Goal: Navigation & Orientation: Find specific page/section

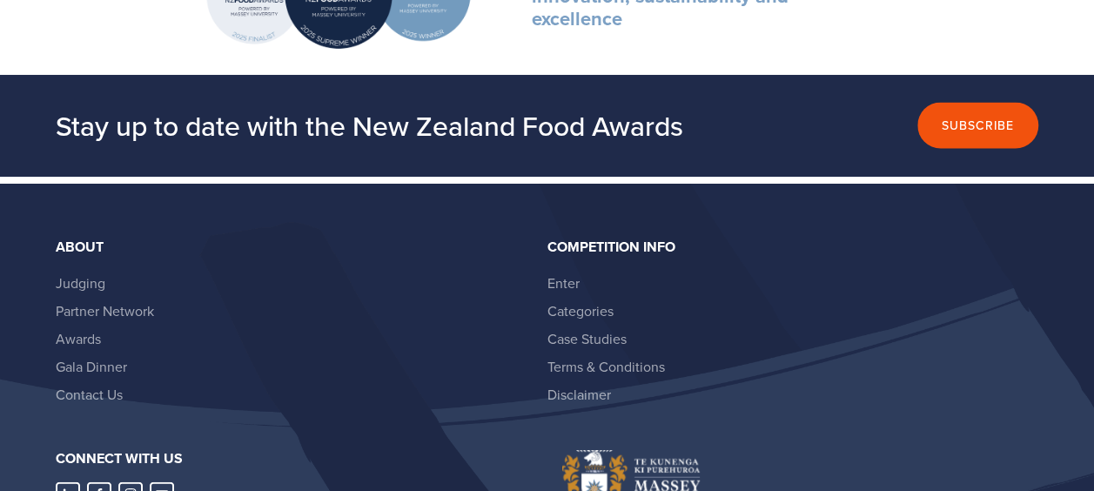
scroll to position [5140, 0]
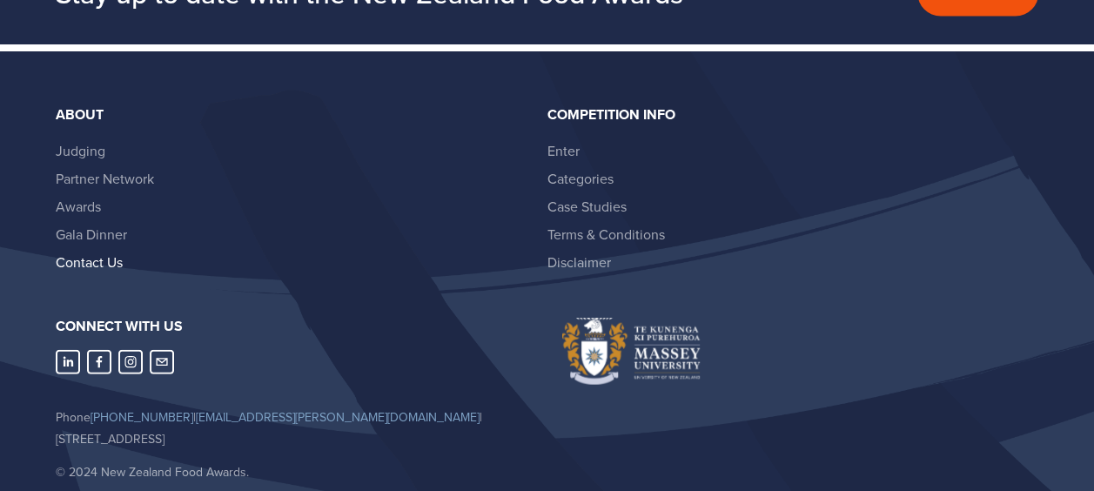
click at [101, 252] on link "Contact Us" at bounding box center [89, 261] width 67 height 19
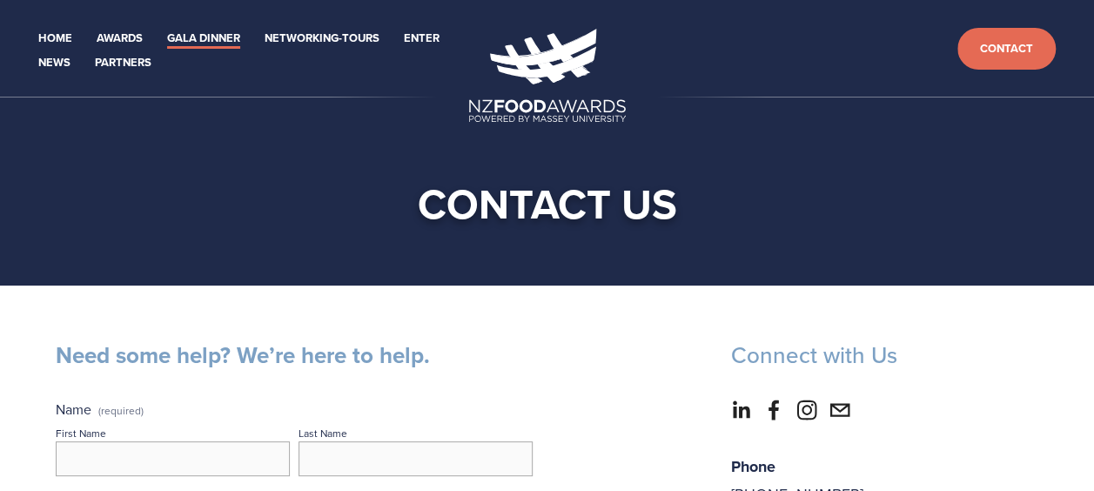
click at [226, 35] on link "Gala Dinner" at bounding box center [203, 39] width 73 height 20
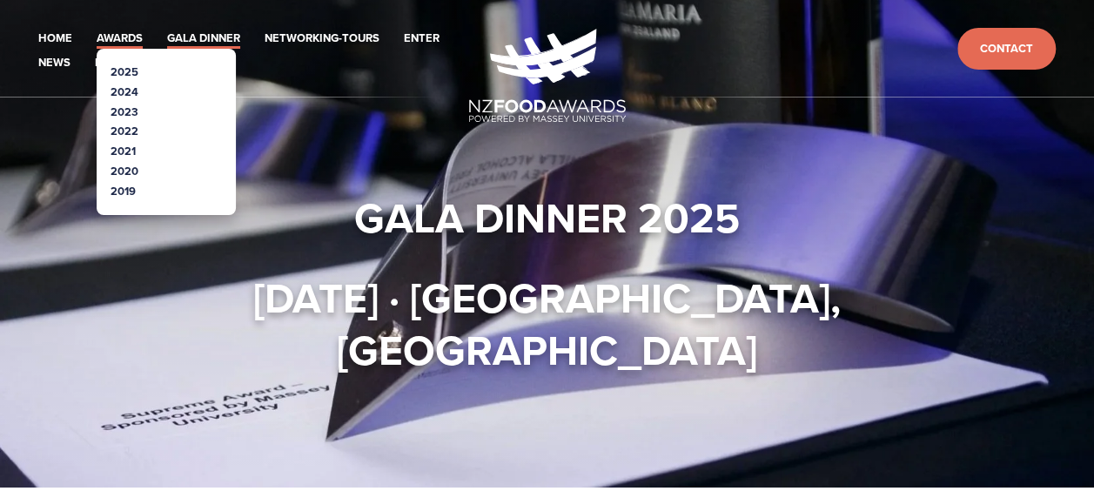
click at [130, 33] on link "Awards" at bounding box center [120, 39] width 46 height 20
